Goal: Information Seeking & Learning: Check status

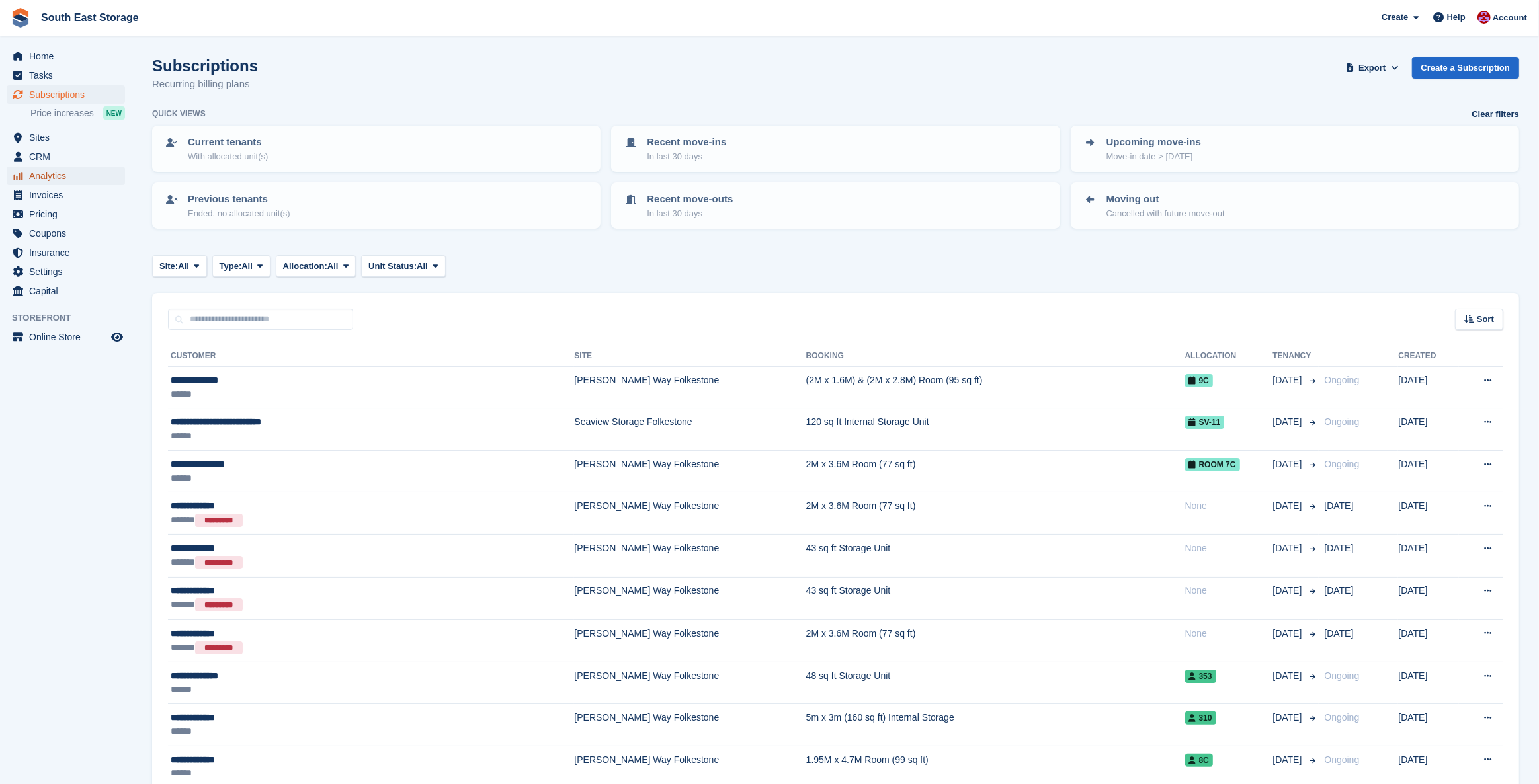
click at [43, 178] on span "Analytics" at bounding box center [68, 176] width 79 height 18
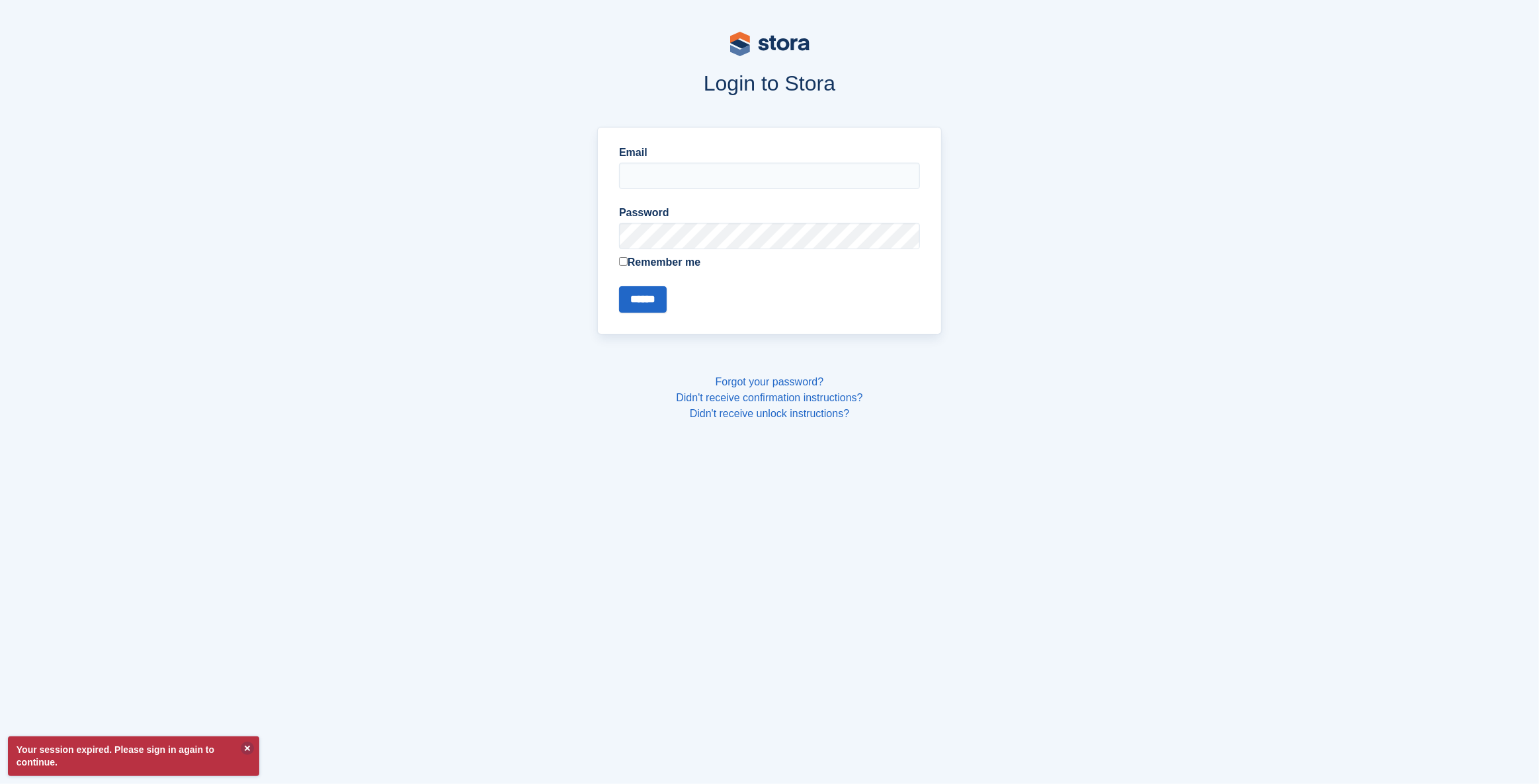
type input "**********"
click at [643, 294] on input "******" at bounding box center [643, 299] width 47 height 26
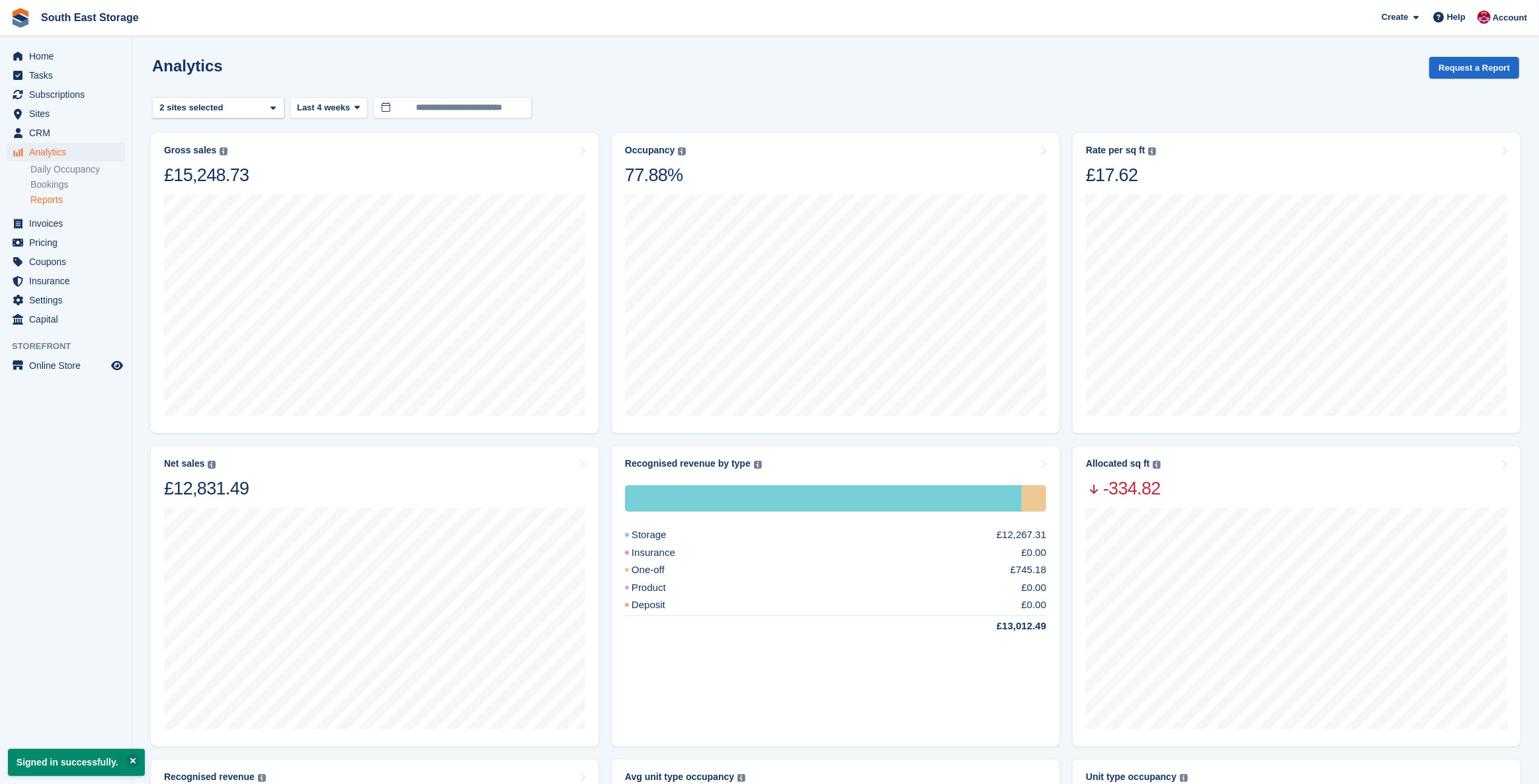
click at [46, 197] on link "Reports" at bounding box center [77, 200] width 94 height 13
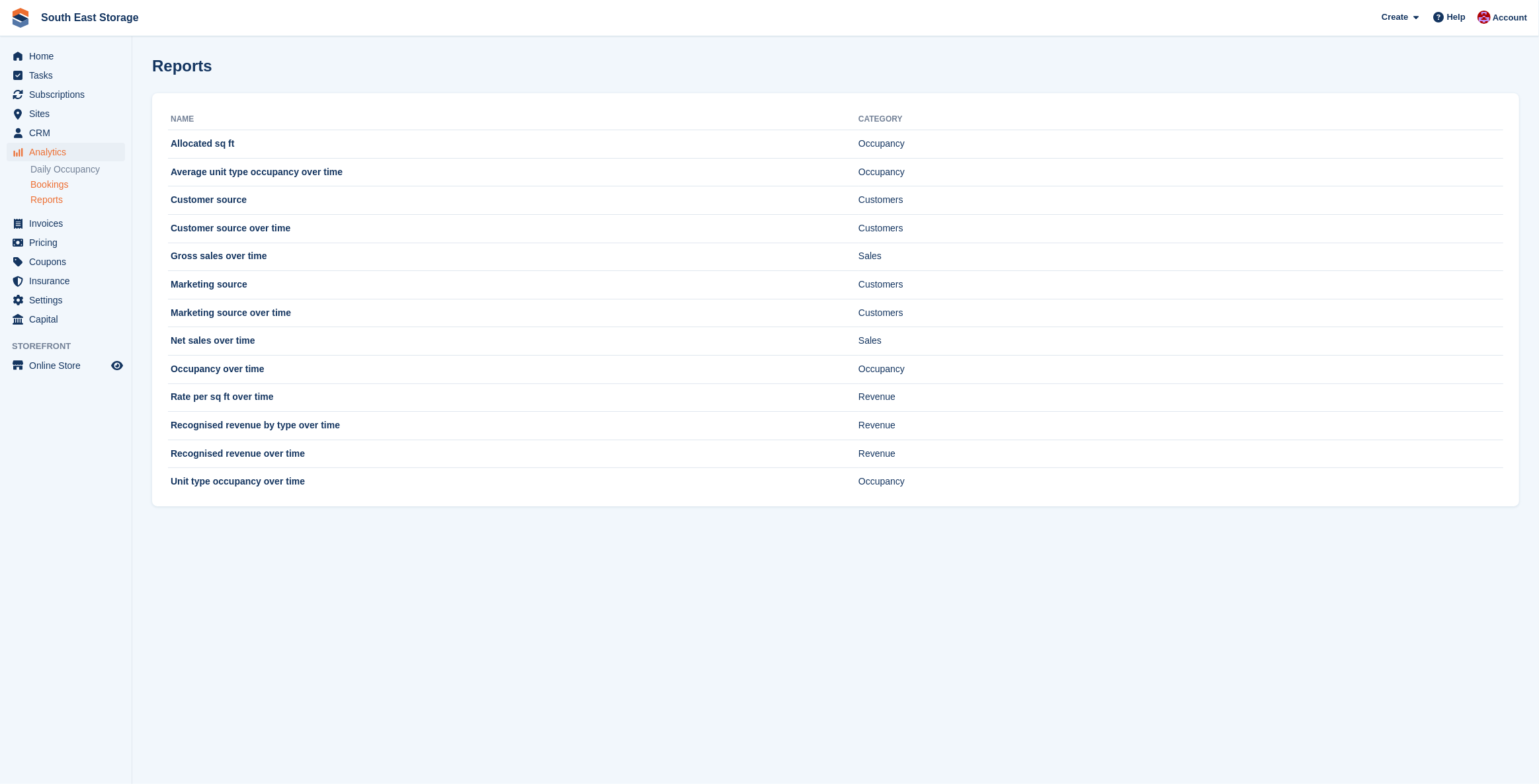
click at [56, 186] on link "Bookings" at bounding box center [77, 184] width 94 height 13
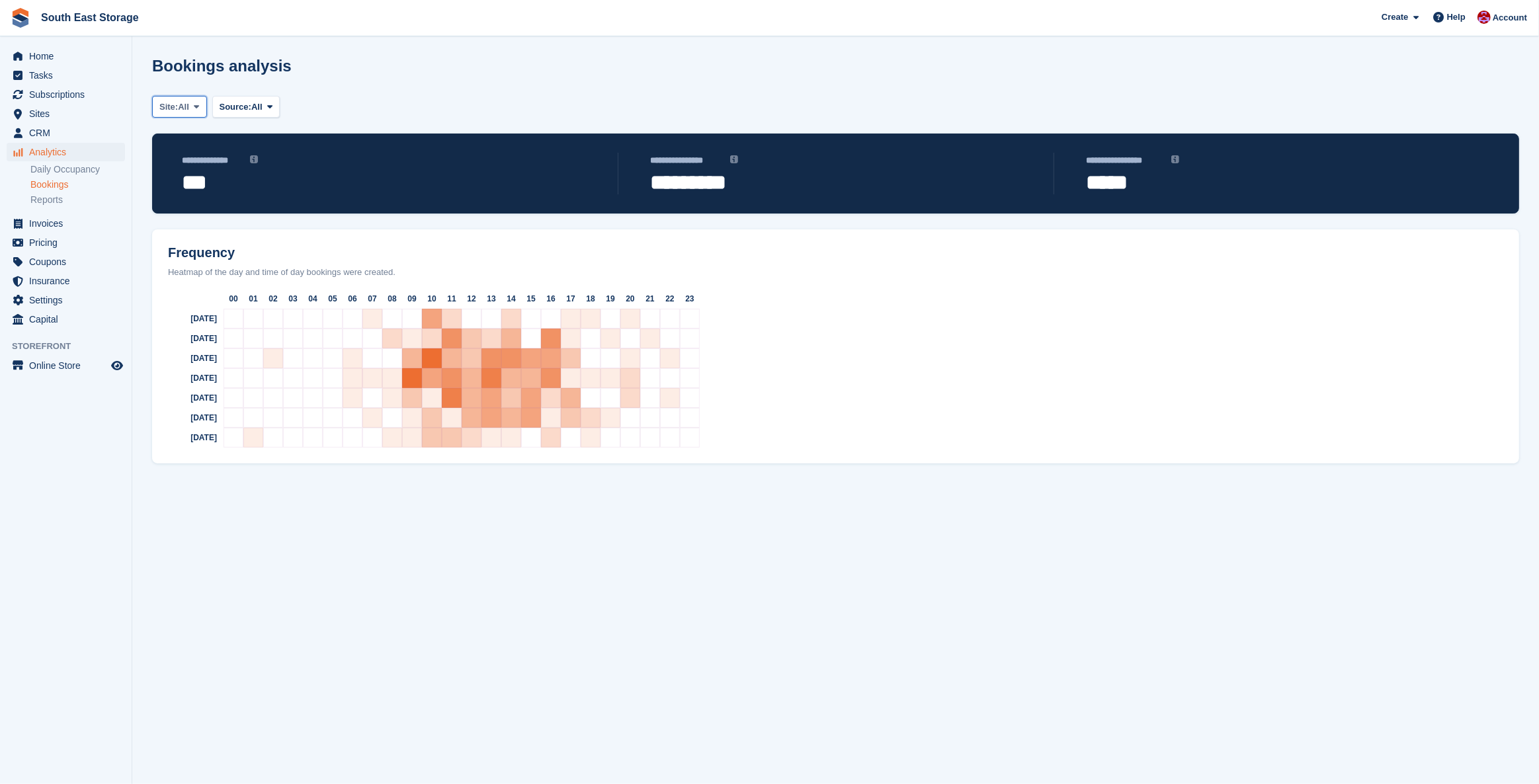
click at [199, 105] on icon at bounding box center [197, 106] width 5 height 9
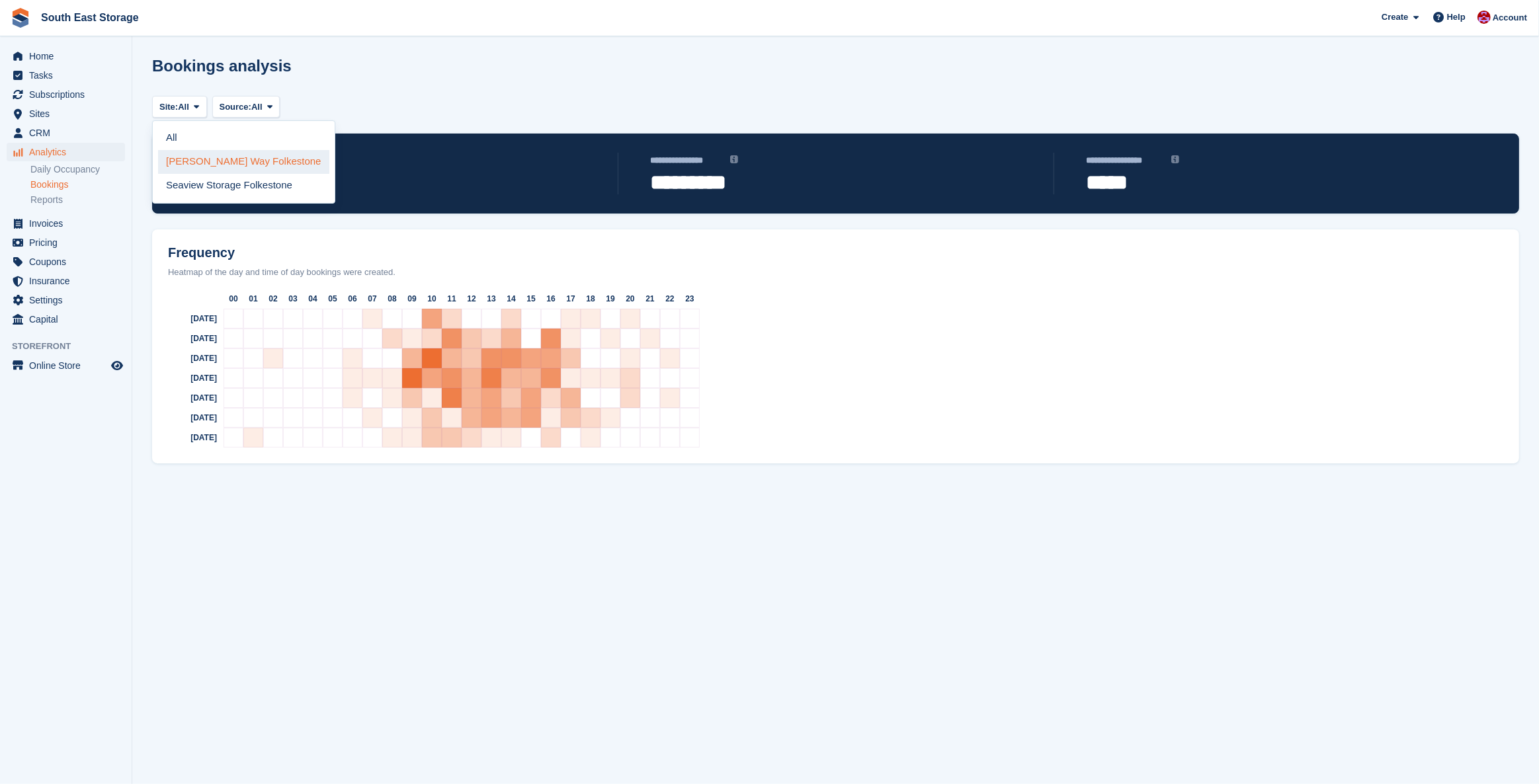
click at [188, 154] on link "[PERSON_NAME] Way Folkestone" at bounding box center [243, 161] width 172 height 24
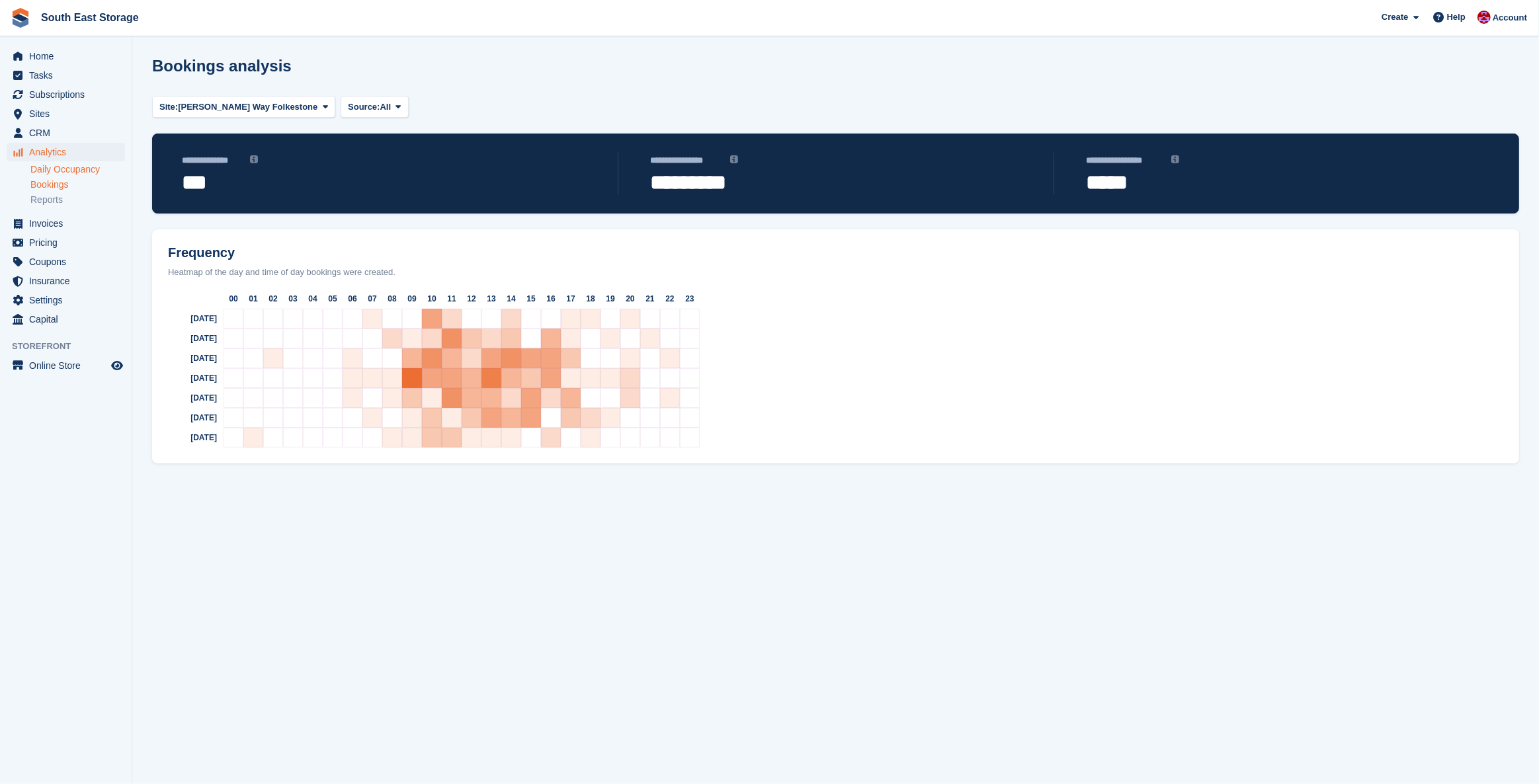
click at [51, 170] on link "Daily Occupancy" at bounding box center [77, 169] width 94 height 13
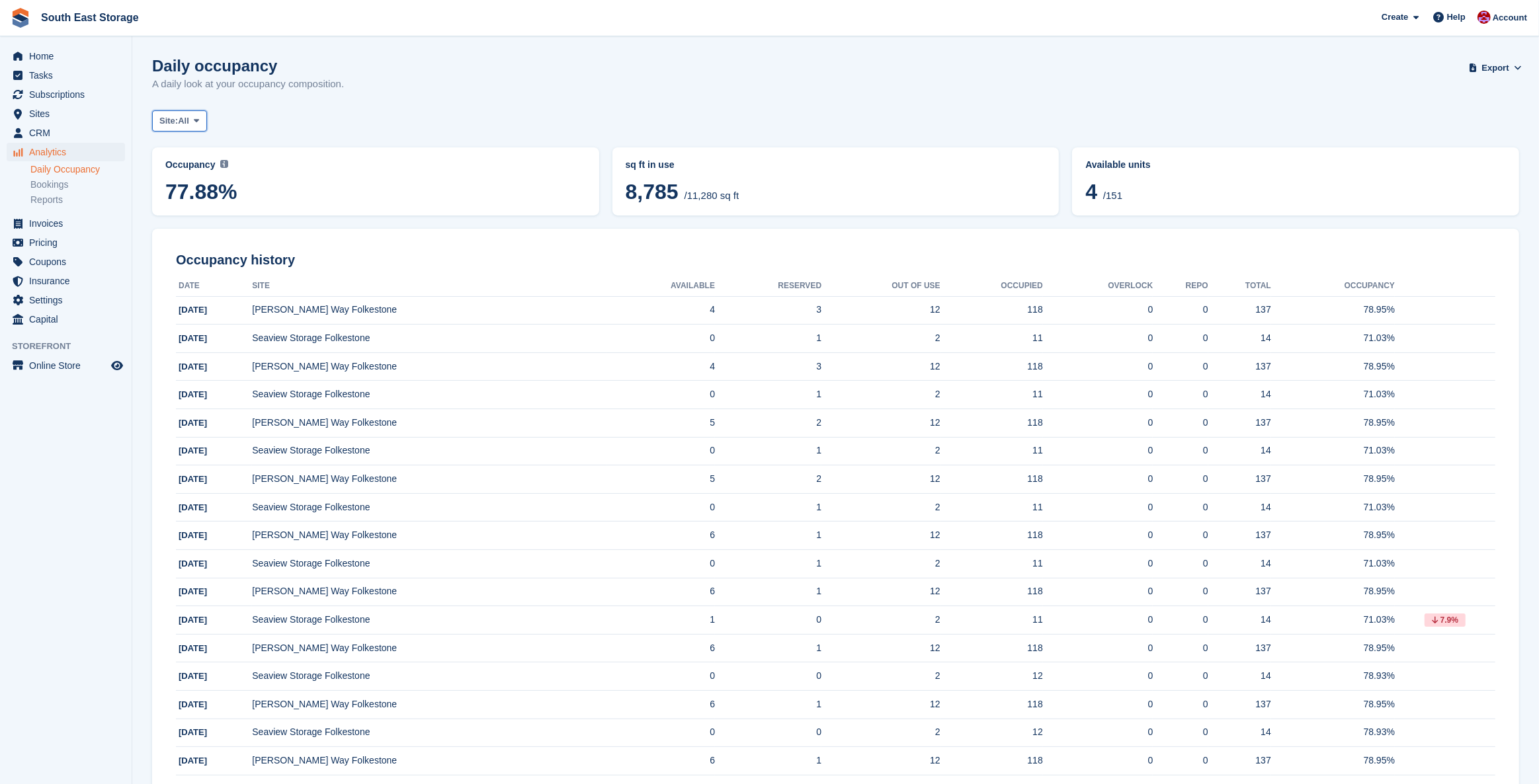
click at [189, 121] on span "All" at bounding box center [183, 121] width 12 height 14
click at [193, 169] on link "[PERSON_NAME] Way Folkestone" at bounding box center [243, 176] width 172 height 24
drag, startPoint x: 762, startPoint y: 365, endPoint x: 788, endPoint y: 370, distance: 26.5
